Goal: Information Seeking & Learning: Learn about a topic

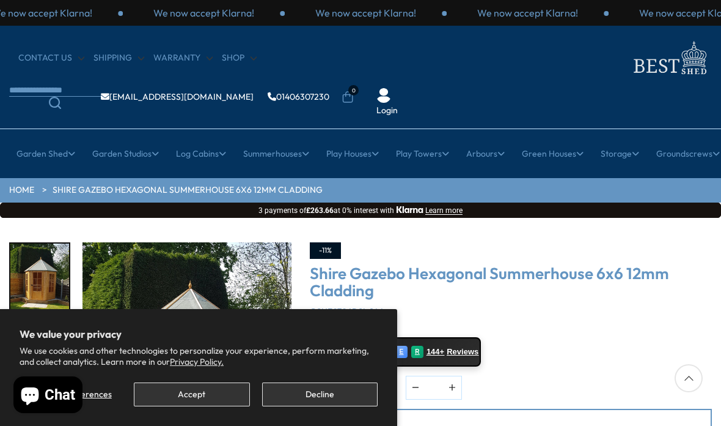
click at [221, 393] on button "Accept" at bounding box center [192, 394] width 116 height 24
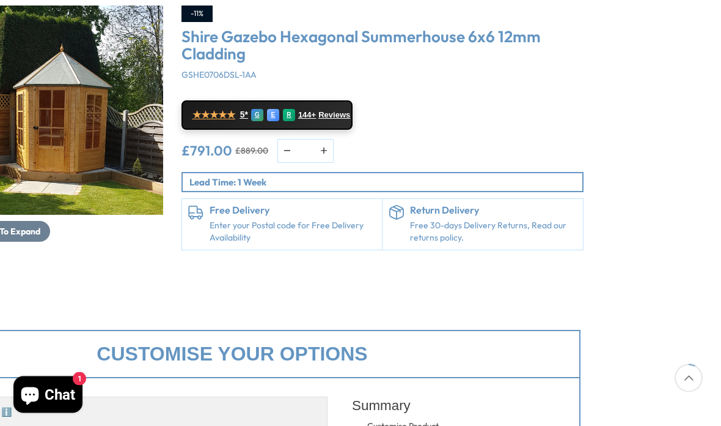
scroll to position [225, 128]
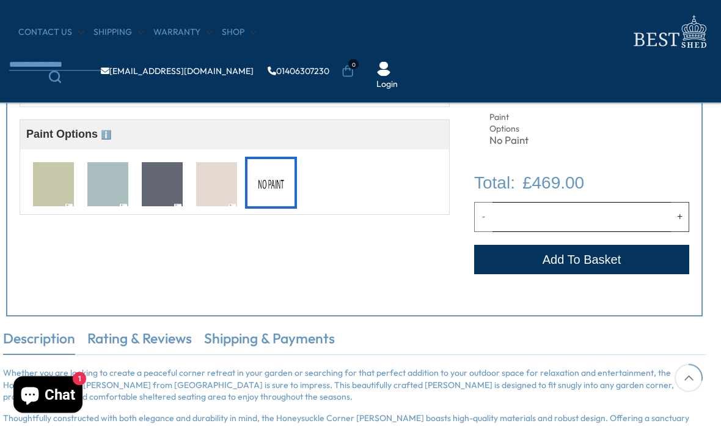
scroll to position [451, 7]
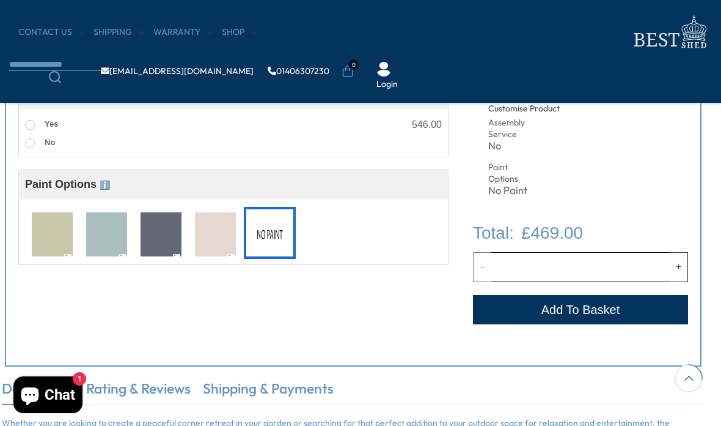
click at [108, 237] on img at bounding box center [106, 234] width 41 height 45
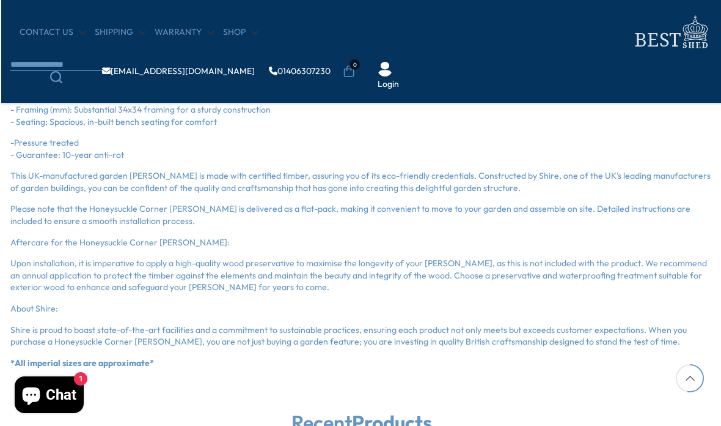
scroll to position [976, 0]
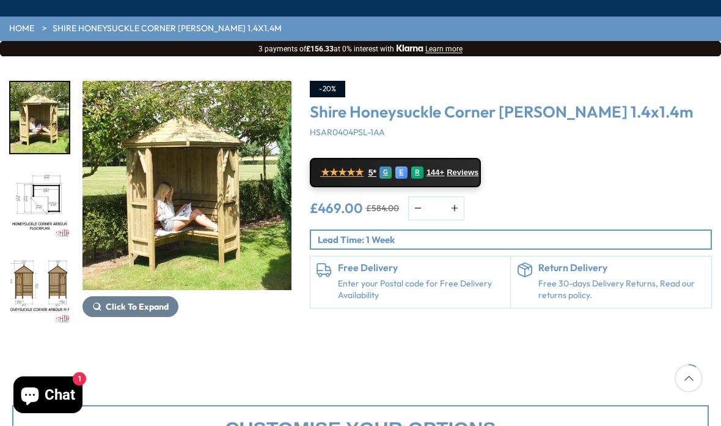
scroll to position [161, 0]
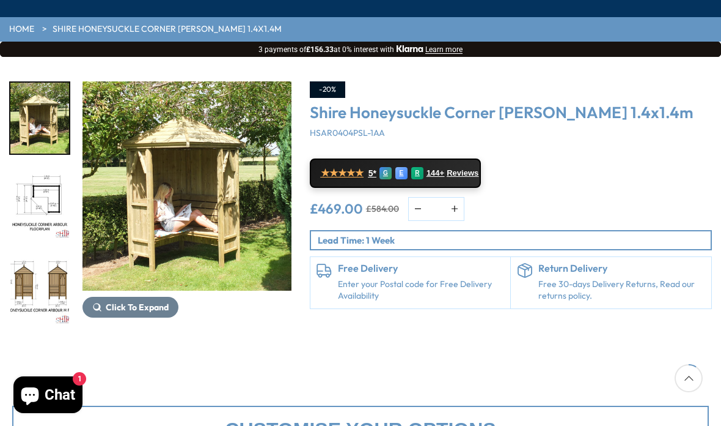
click at [210, 181] on img "1 / 13" at bounding box center [187, 185] width 209 height 209
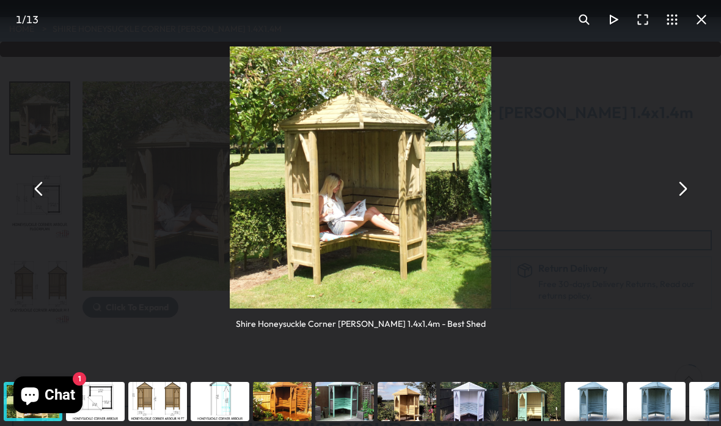
click at [347, 396] on div "You can close this modal content with the ESC key" at bounding box center [345, 401] width 62 height 49
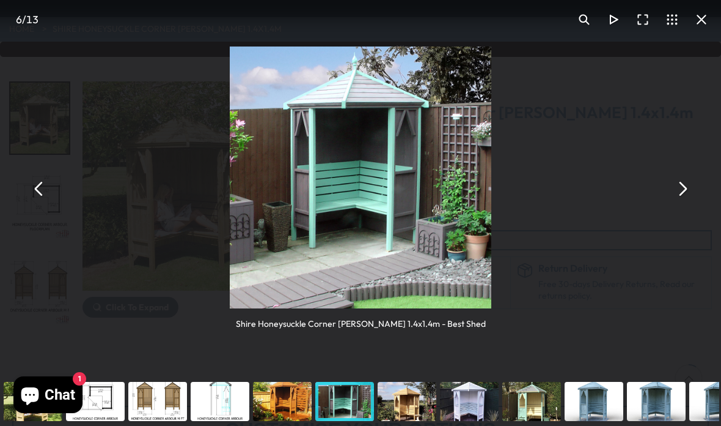
click at [163, 388] on div "You can close this modal content with the ESC key" at bounding box center [158, 401] width 62 height 49
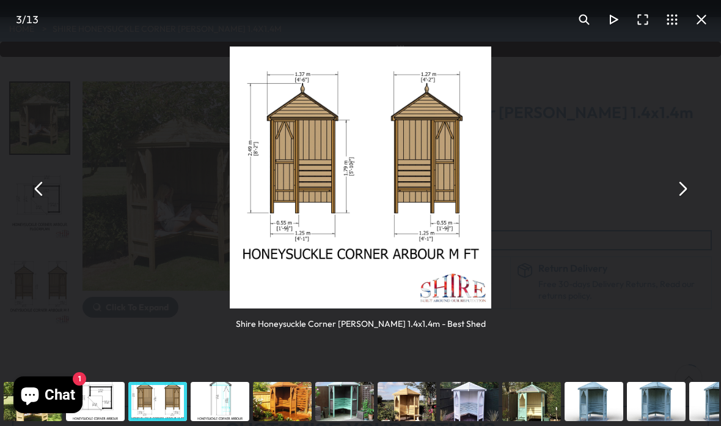
click at [227, 388] on div "You can close this modal content with the ESC key" at bounding box center [220, 401] width 62 height 49
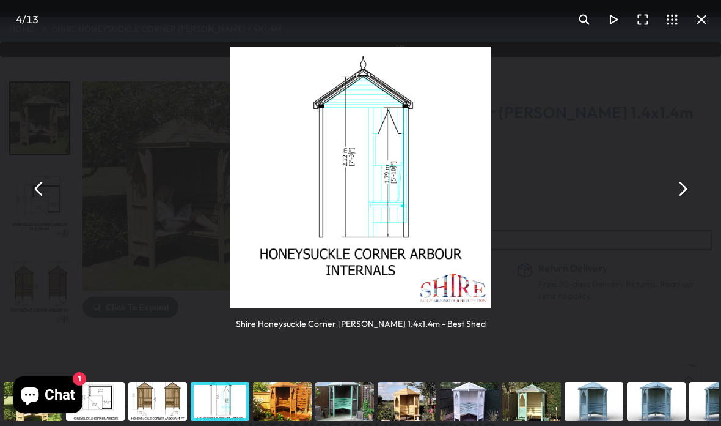
click at [290, 387] on div "You can close this modal content with the ESC key" at bounding box center [282, 401] width 62 height 49
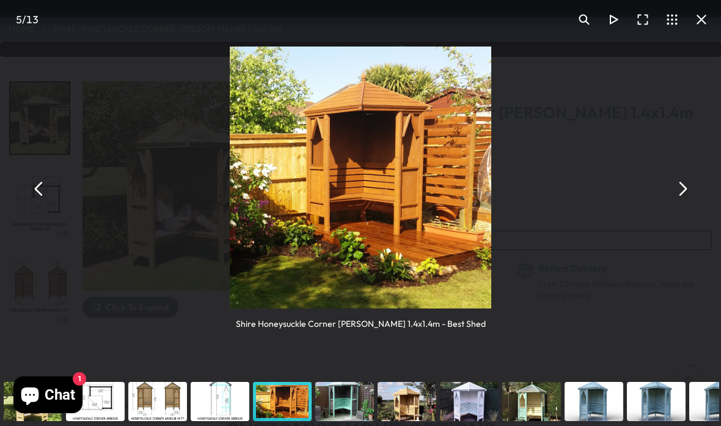
click at [347, 388] on div "You can close this modal content with the ESC key" at bounding box center [345, 401] width 62 height 49
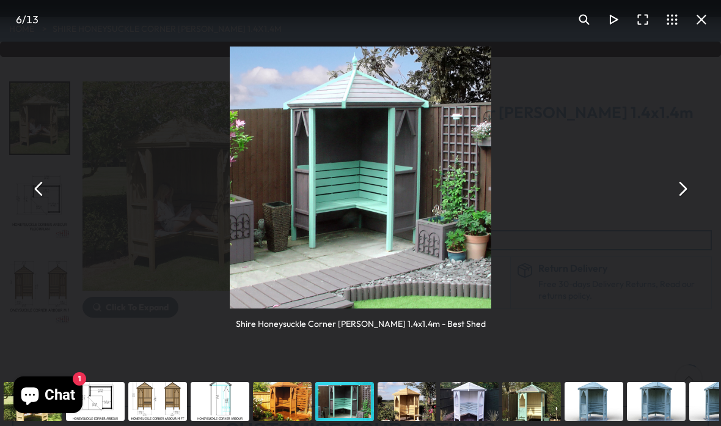
click at [416, 391] on div "You can close this modal content with the ESC key" at bounding box center [407, 401] width 62 height 49
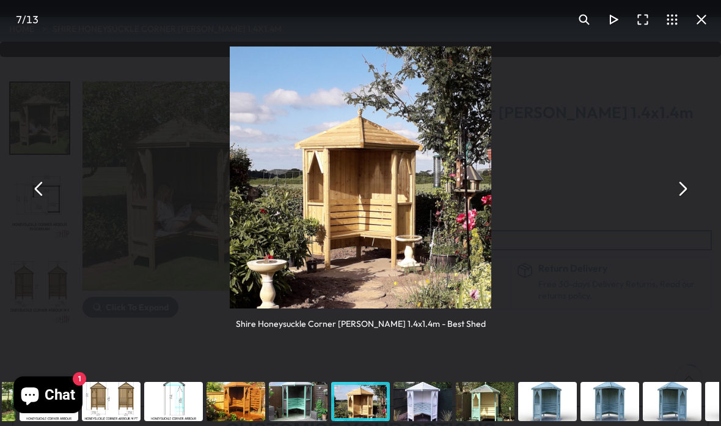
click at [428, 387] on div "You can close this modal content with the ESC key" at bounding box center [423, 401] width 62 height 49
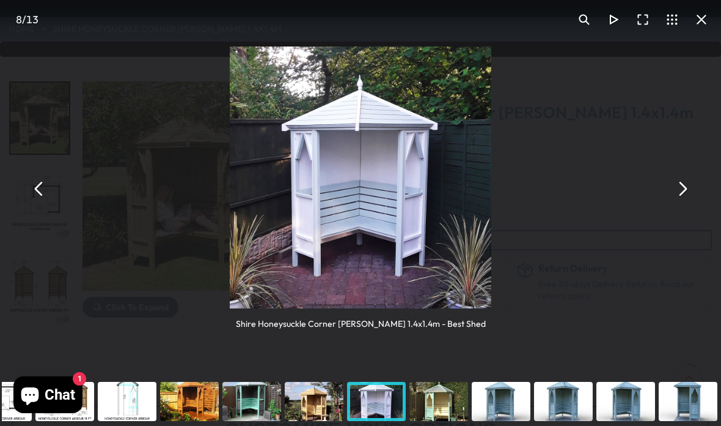
click at [446, 389] on div "You can close this modal content with the ESC key" at bounding box center [439, 401] width 62 height 49
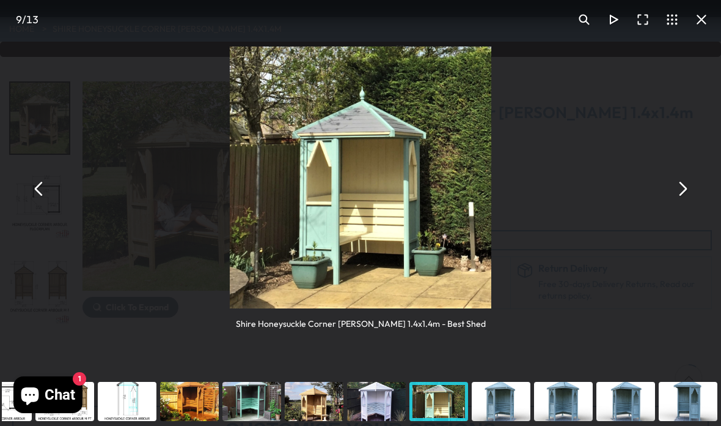
click at [503, 391] on div "You can close this modal content with the ESC key" at bounding box center [501, 401] width 62 height 49
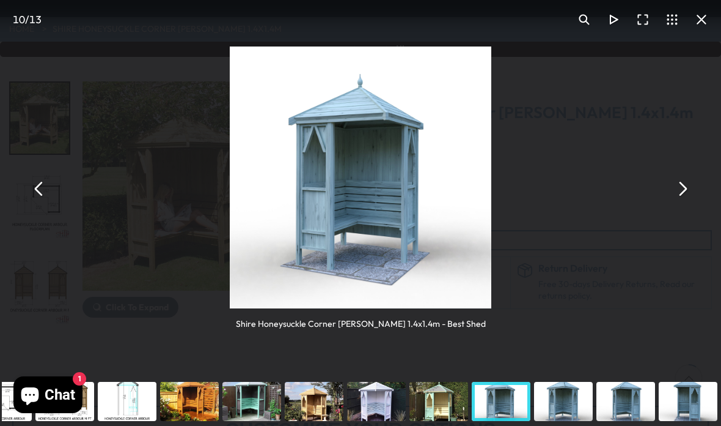
click at [573, 390] on div "You can close this modal content with the ESC key" at bounding box center [564, 401] width 62 height 49
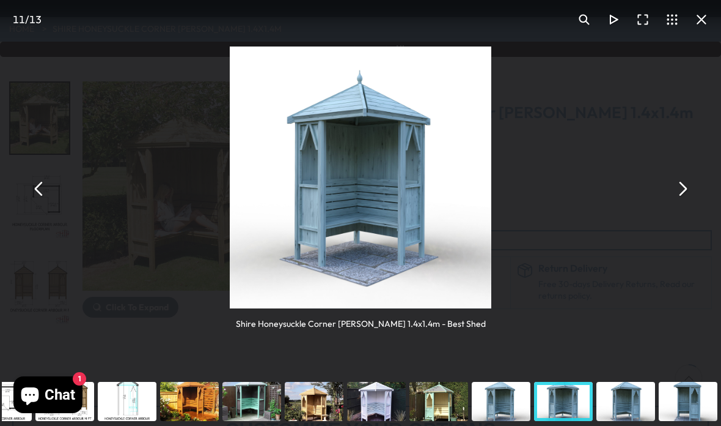
click at [632, 391] on div "You can close this modal content with the ESC key" at bounding box center [626, 401] width 62 height 49
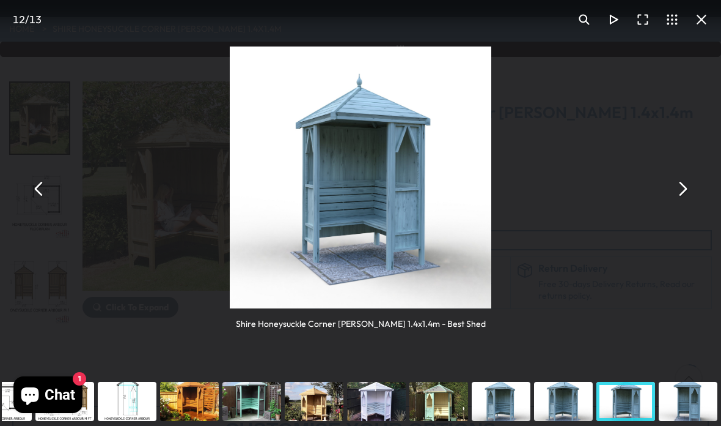
click at [698, 389] on div "You can close this modal content with the ESC key" at bounding box center [688, 401] width 62 height 49
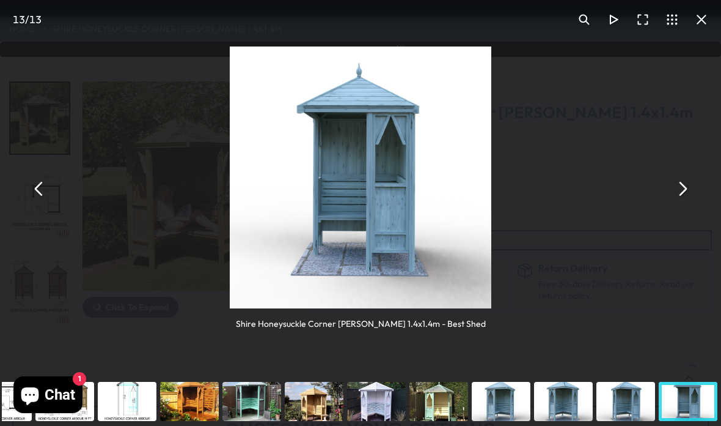
click at [685, 180] on button "You can close this modal content with the ESC key" at bounding box center [682, 188] width 29 height 29
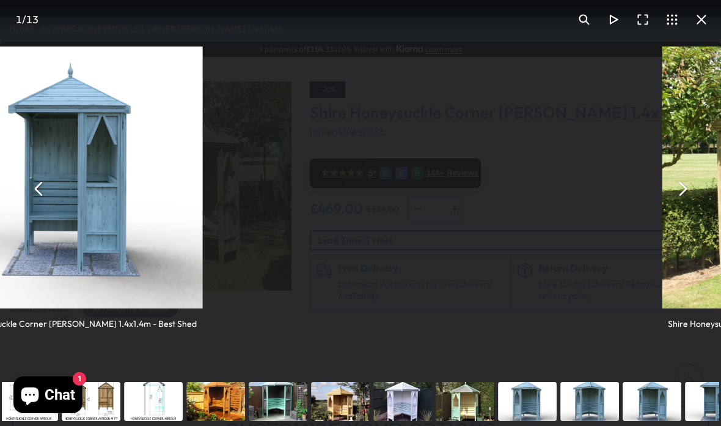
click at [691, 176] on button "You can close this modal content with the ESC key" at bounding box center [682, 188] width 29 height 29
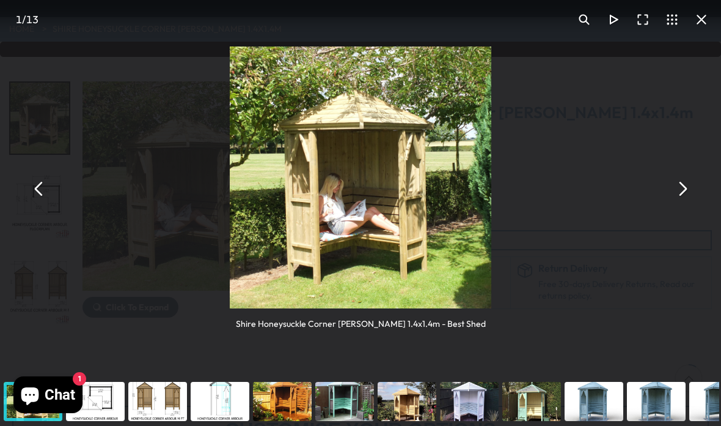
click at [474, 394] on div "You can close this modal content with the ESC key" at bounding box center [469, 401] width 62 height 49
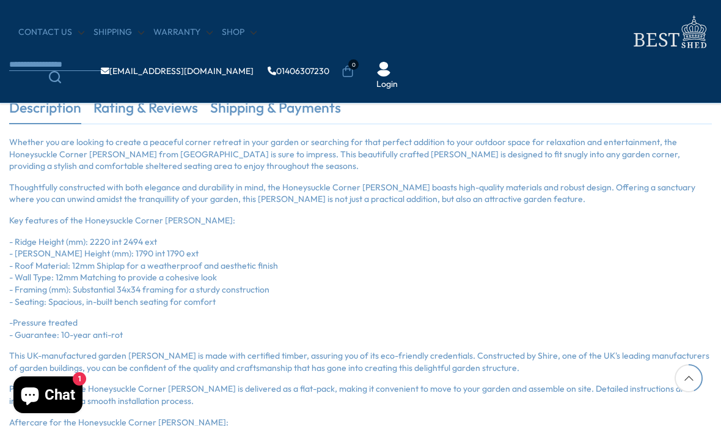
scroll to position [732, 0]
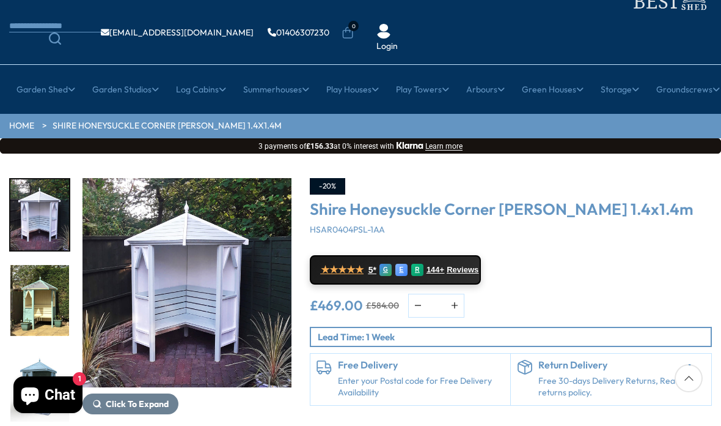
scroll to position [0, 0]
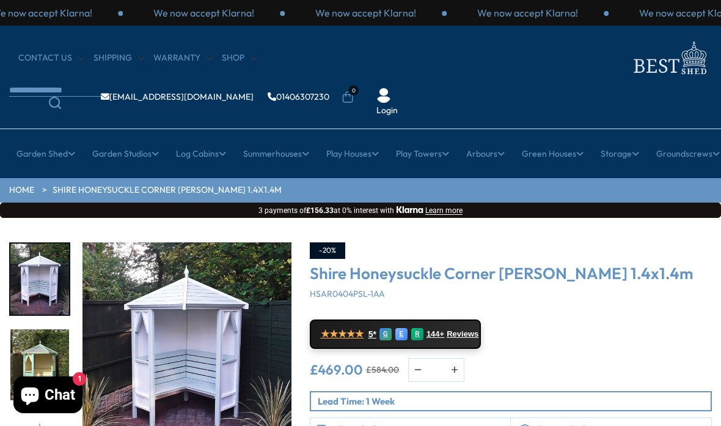
click at [265, 372] on img "8 / 13" at bounding box center [187, 346] width 209 height 209
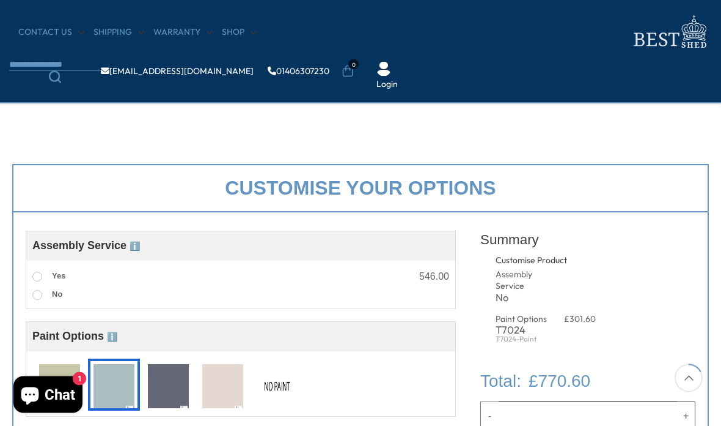
scroll to position [300, 0]
